Goal: Task Accomplishment & Management: Use online tool/utility

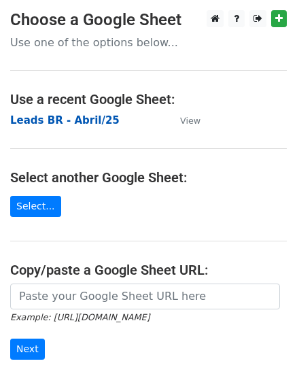
click at [80, 122] on strong "Leads BR - Abril/25" at bounding box center [65, 120] width 110 height 12
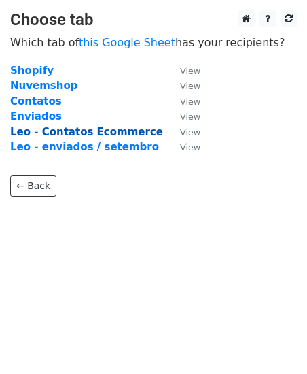
click at [116, 132] on strong "Leo - Contatos Ecommerce" at bounding box center [86, 132] width 153 height 12
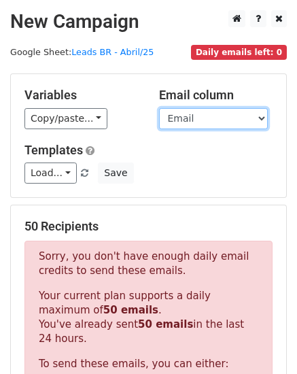
click at [219, 124] on select "Loja Email Nome Cargo Linkedin Contato Linkedin" at bounding box center [213, 118] width 109 height 21
click at [159, 108] on select "Loja Email Nome Cargo Linkedin Contato Linkedin" at bounding box center [213, 118] width 109 height 21
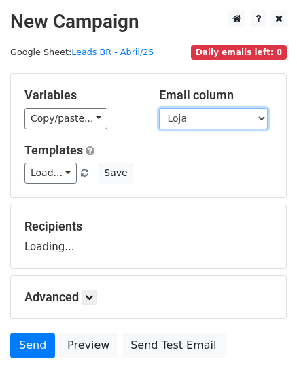
click at [214, 122] on select "Loja Email Nome Cargo Linkedin Contato Linkedin" at bounding box center [213, 118] width 109 height 21
click at [159, 108] on select "Loja Email Nome Cargo Linkedin Contato Linkedin" at bounding box center [213, 118] width 109 height 21
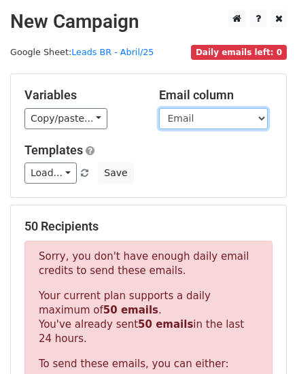
click at [229, 110] on select "Loja Email Nome Cargo Linkedin Contato Linkedin" at bounding box center [213, 118] width 109 height 21
click at [159, 108] on select "Loja Email Nome Cargo Linkedin Contato Linkedin" at bounding box center [213, 118] width 109 height 21
click at [222, 121] on select "Loja Email Nome Cargo Linkedin Contato Linkedin" at bounding box center [213, 118] width 109 height 21
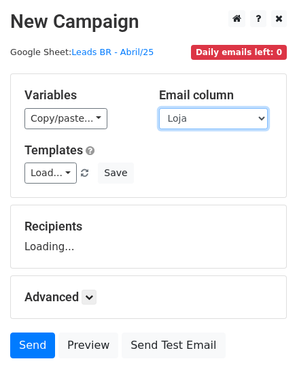
select select "Email"
click at [159, 108] on select "Loja Email Nome Cargo Linkedin Contato Linkedin" at bounding box center [213, 118] width 109 height 21
